Goal: Navigation & Orientation: Understand site structure

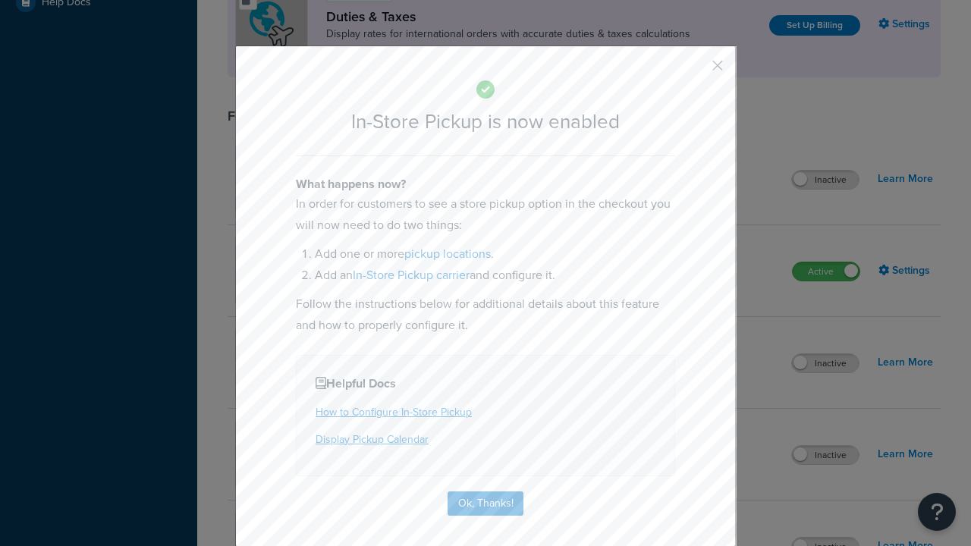
click at [695, 69] on button "button" at bounding box center [695, 71] width 4 height 4
